Goal: Transaction & Acquisition: Download file/media

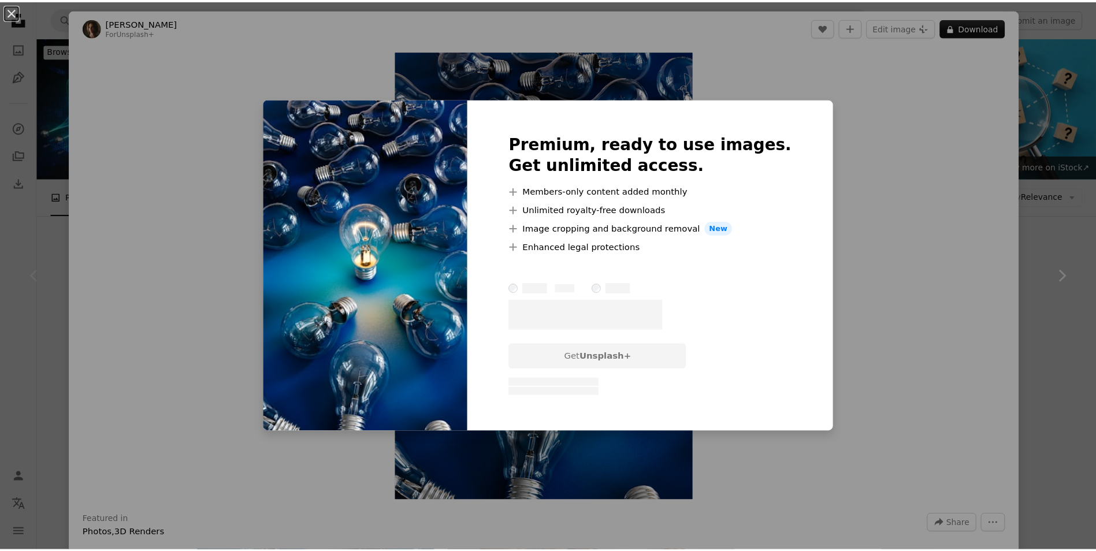
scroll to position [231, 0]
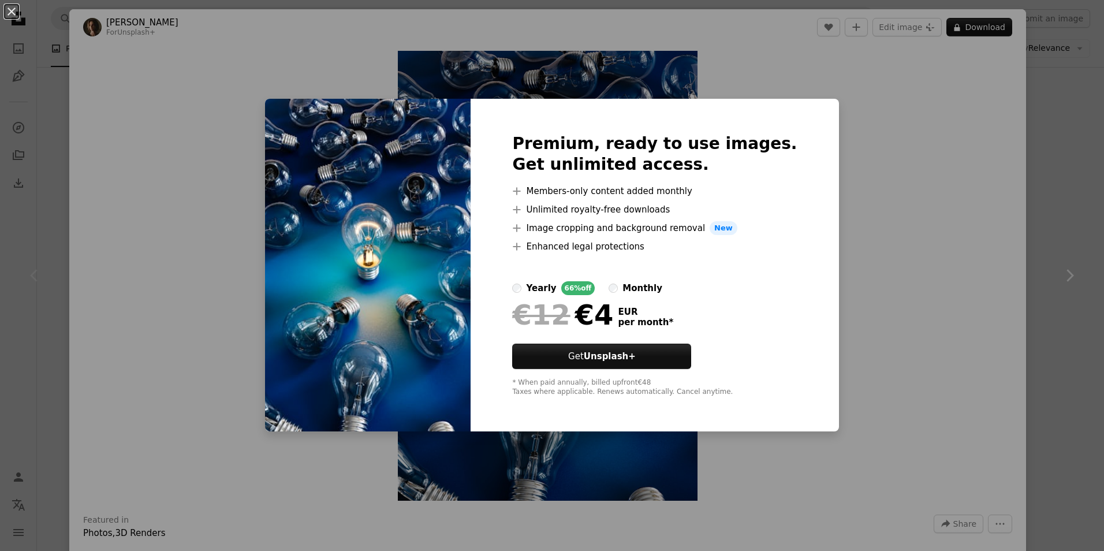
click at [969, 178] on div "An X shape Premium, ready to use images. Get unlimited access. A plus sign Memb…" at bounding box center [552, 275] width 1104 height 551
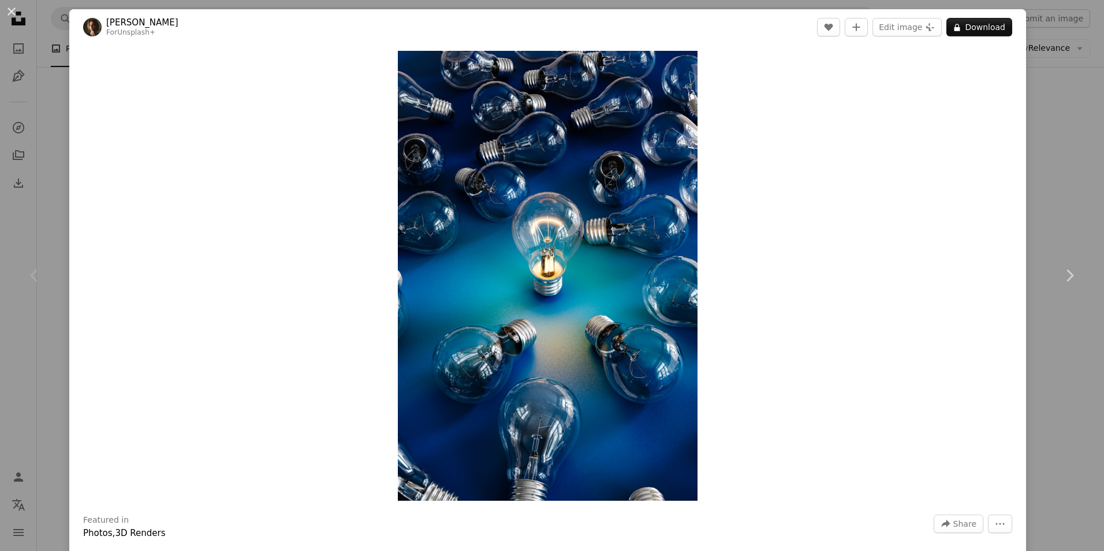
click at [1057, 177] on div "An X shape Chevron left Chevron right [PERSON_NAME] For Unsplash+ A heart A plu…" at bounding box center [552, 275] width 1104 height 551
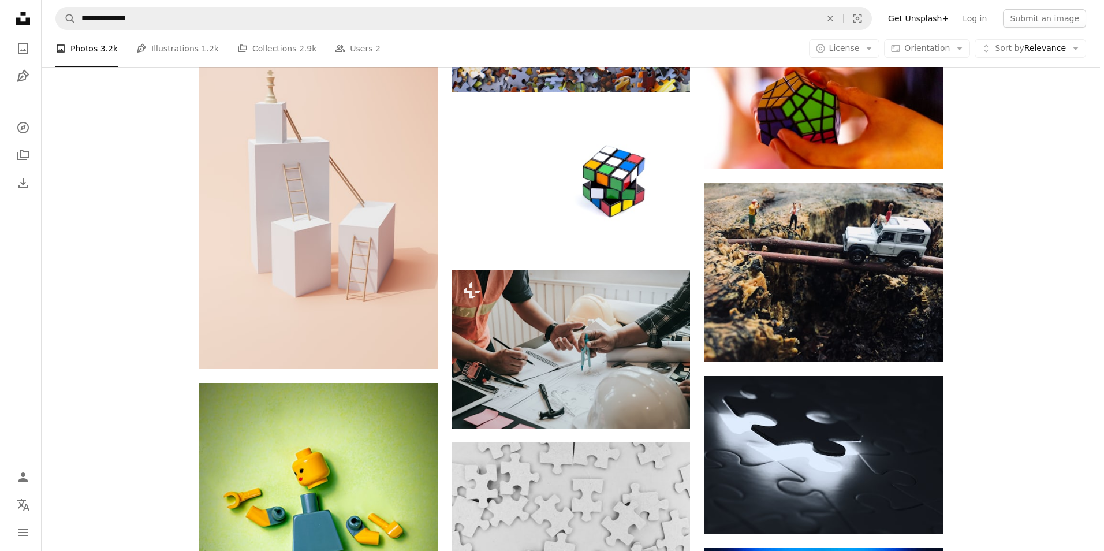
scroll to position [1097, 0]
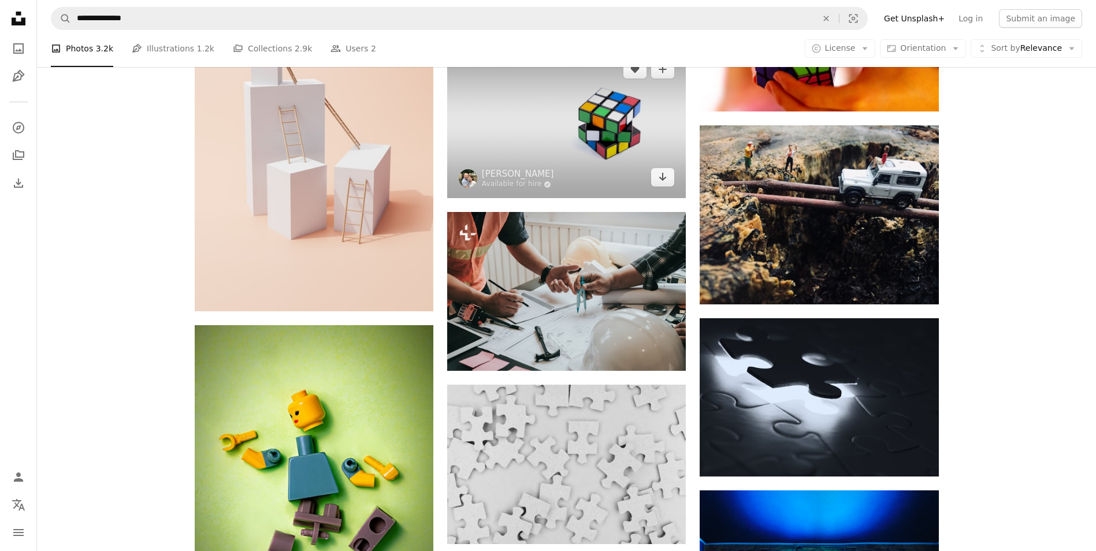
click at [582, 126] on img at bounding box center [566, 124] width 239 height 150
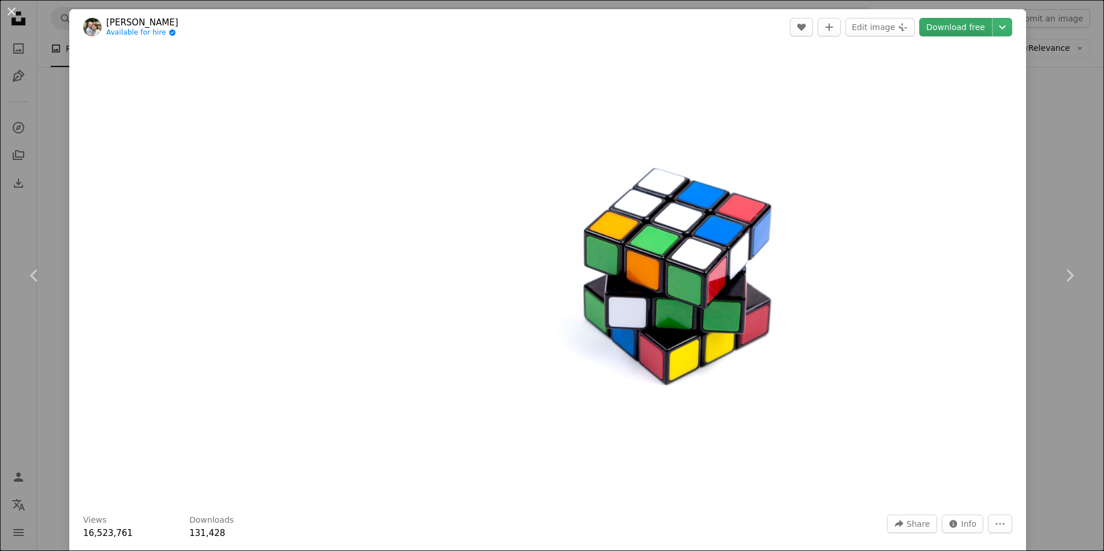
click at [939, 36] on link "Download free" at bounding box center [955, 27] width 73 height 18
